Goal: Entertainment & Leisure: Consume media (video, audio)

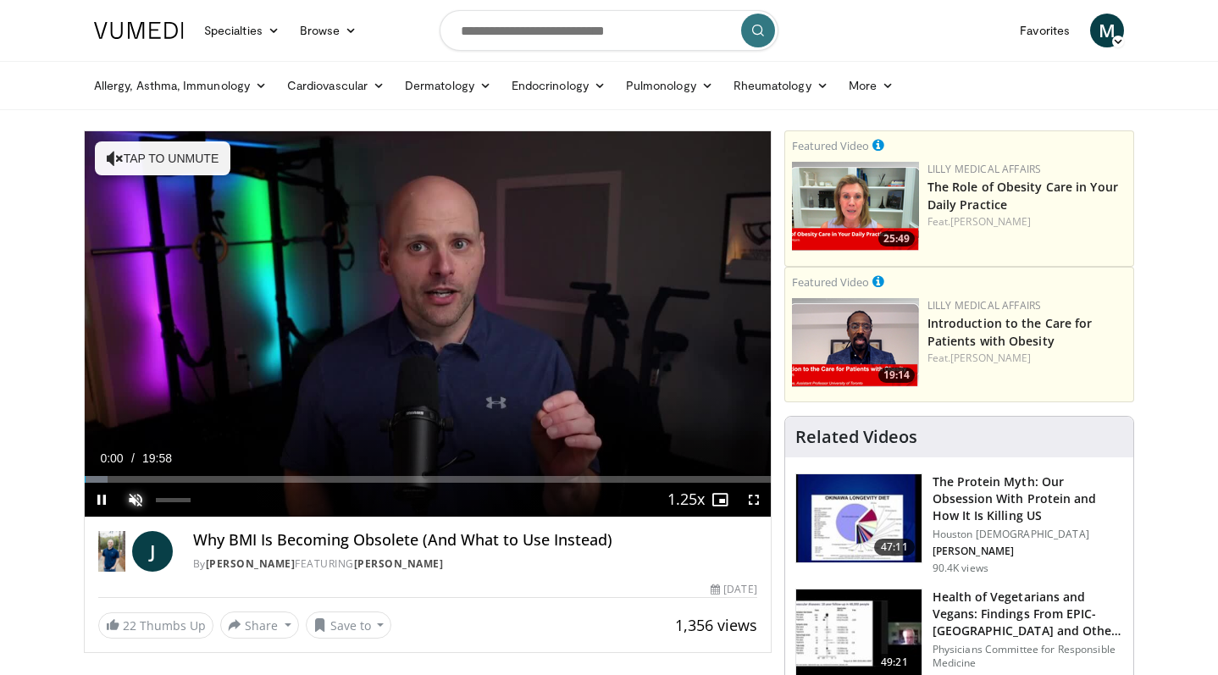
click at [138, 501] on span "Video Player" at bounding box center [136, 500] width 34 height 34
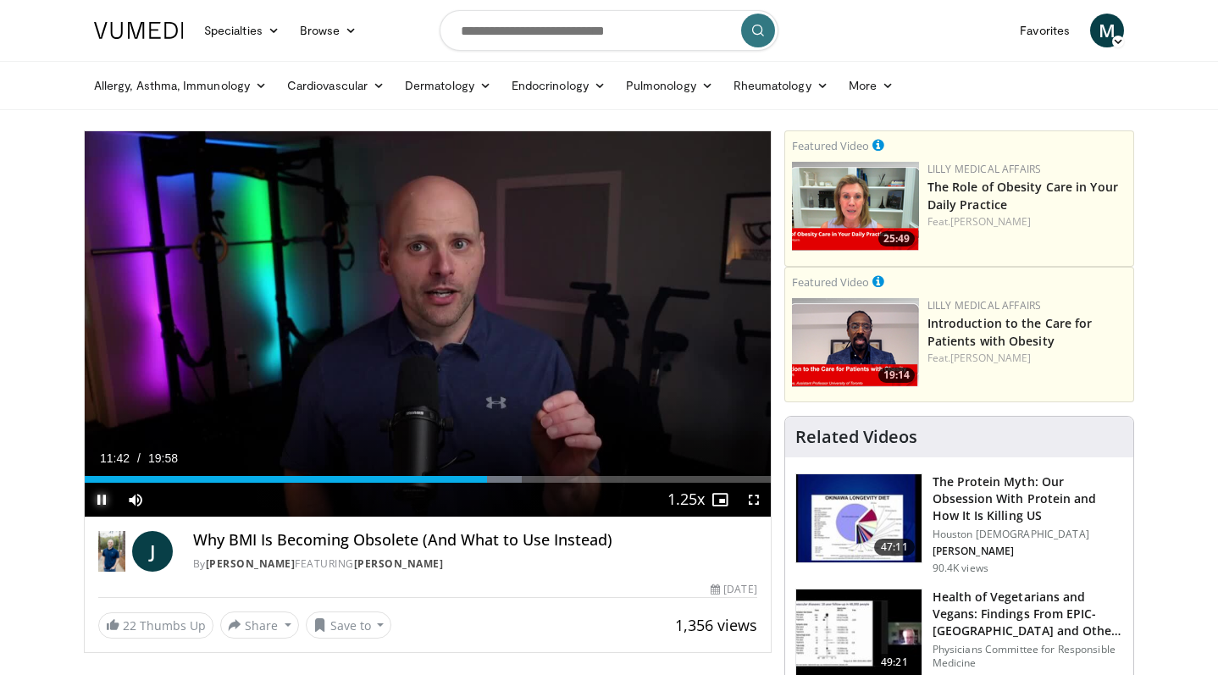
click at [102, 499] on span "Video Player" at bounding box center [102, 500] width 34 height 34
click at [101, 498] on span "Video Player" at bounding box center [102, 500] width 34 height 34
click at [102, 501] on span "Video Player" at bounding box center [102, 500] width 34 height 34
